Goal: Information Seeking & Learning: Learn about a topic

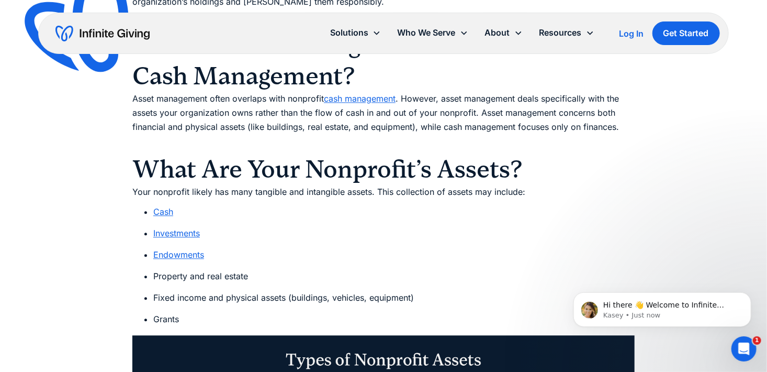
click at [180, 260] on li "Endowments" at bounding box center [393, 255] width 481 height 14
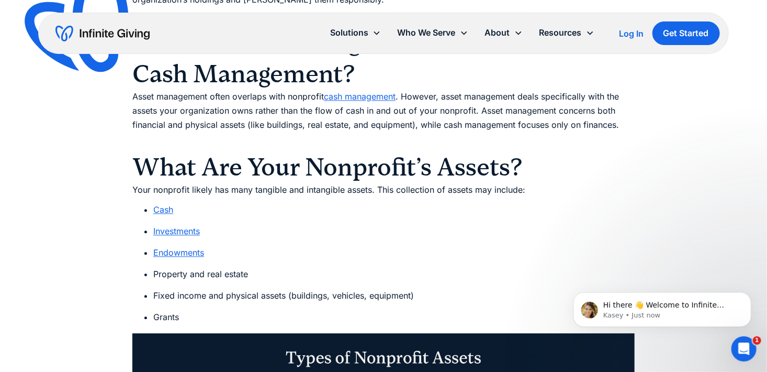
scroll to position [1045, 0]
click at [179, 254] on link "Endowments" at bounding box center [178, 252] width 51 height 10
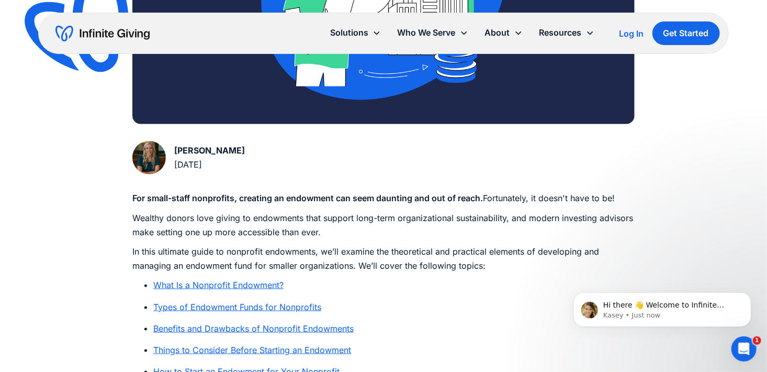
scroll to position [418, 0]
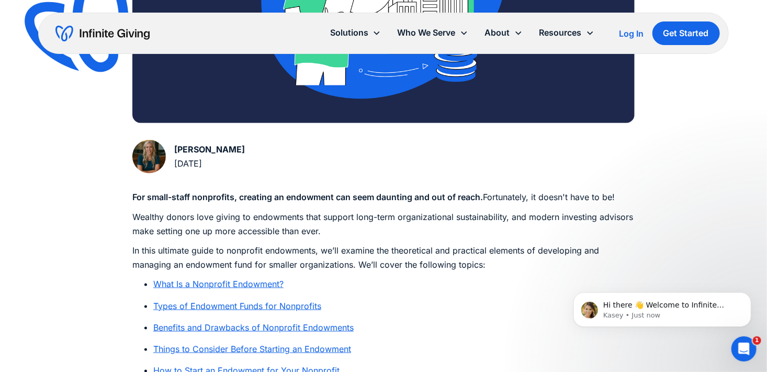
click at [196, 287] on link "What Is a Nonprofit Endowment?" at bounding box center [218, 283] width 130 height 10
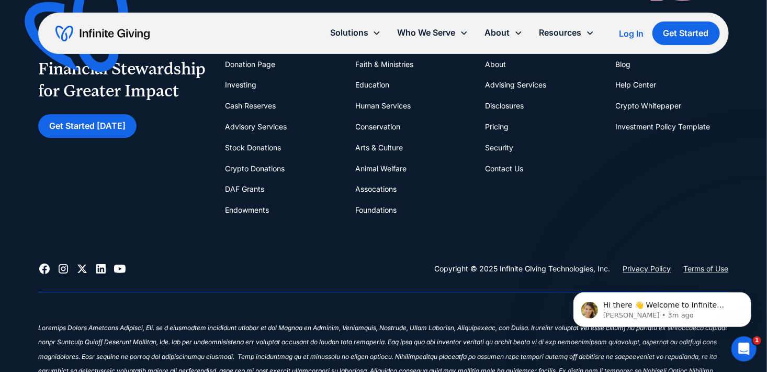
scroll to position [7449, 0]
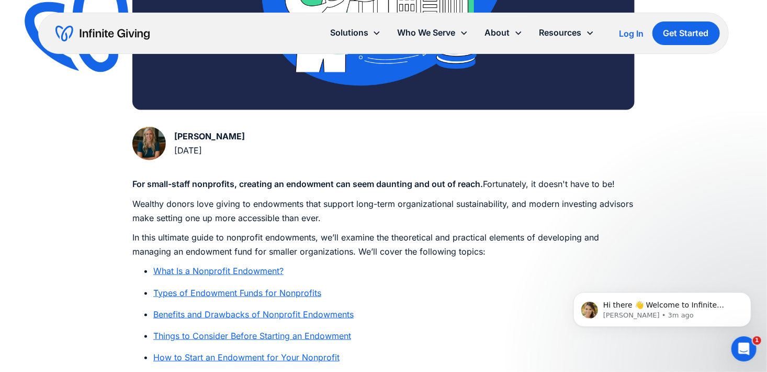
scroll to position [433, 0]
